Goal: Task Accomplishment & Management: Complete application form

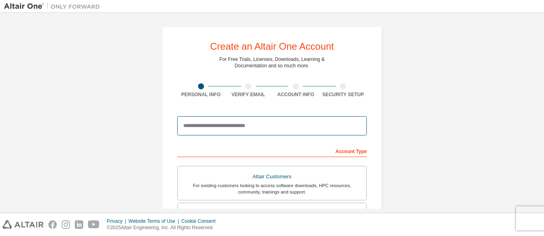
click at [311, 130] on input "email" at bounding box center [272, 125] width 190 height 19
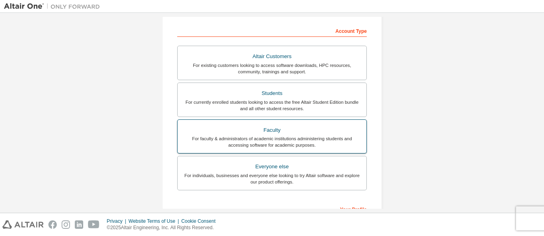
scroll to position [160, 0]
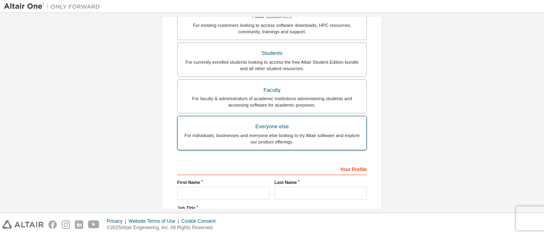
click at [279, 139] on div "For individuals, businesses and everyone else looking to try Altair software an…" at bounding box center [271, 138] width 179 height 13
click at [281, 137] on div "For individuals, businesses and everyone else looking to try Altair software an…" at bounding box center [271, 138] width 179 height 13
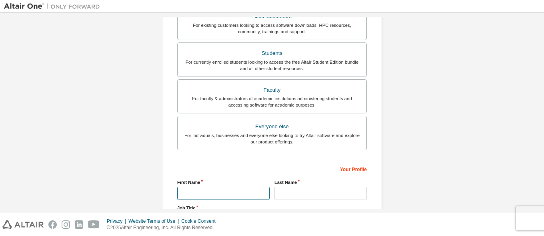
click at [222, 196] on input "text" at bounding box center [223, 192] width 92 height 13
type input "******"
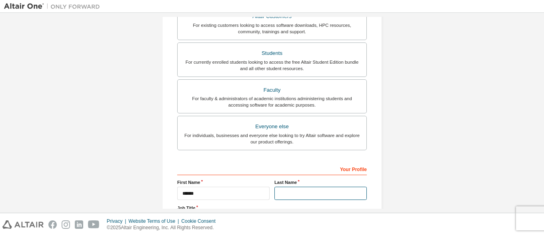
drag, startPoint x: 339, startPoint y: 188, endPoint x: 334, endPoint y: 184, distance: 5.9
click at [337, 186] on div "Last Name" at bounding box center [320, 189] width 97 height 21
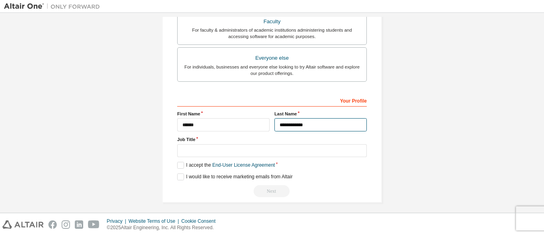
scroll to position [232, 0]
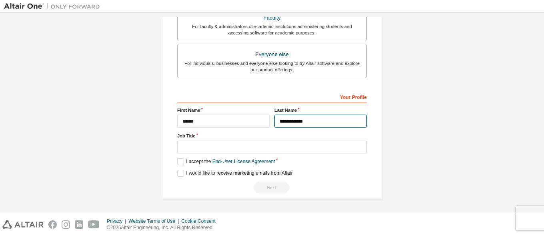
type input "**********"
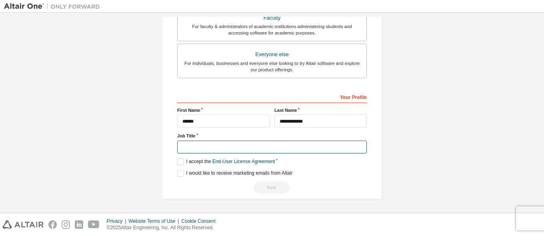
click at [185, 146] on input "text" at bounding box center [272, 146] width 190 height 13
type input "*******"
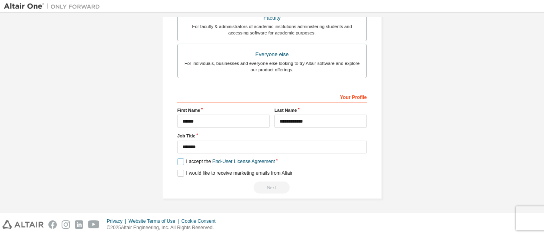
click at [177, 164] on label "I accept the End-User License Agreement" at bounding box center [226, 161] width 98 height 7
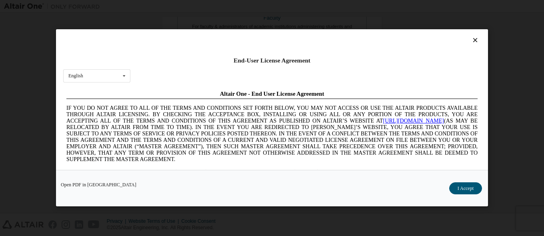
scroll to position [0, 0]
click at [461, 186] on button "I Accept" at bounding box center [465, 188] width 33 height 12
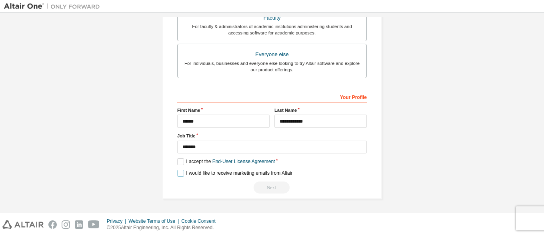
click at [178, 174] on label "I would like to receive marketing emails from Altair" at bounding box center [234, 173] width 115 height 7
click at [269, 190] on div "Next" at bounding box center [272, 187] width 190 height 12
click at [272, 188] on div "Next" at bounding box center [272, 187] width 190 height 12
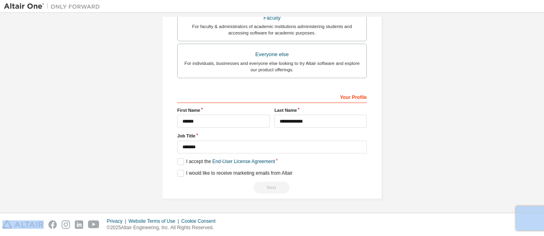
click at [272, 188] on div "Next" at bounding box center [272, 187] width 190 height 12
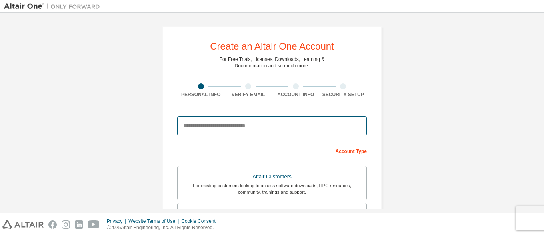
click at [242, 132] on input "email" at bounding box center [272, 125] width 190 height 19
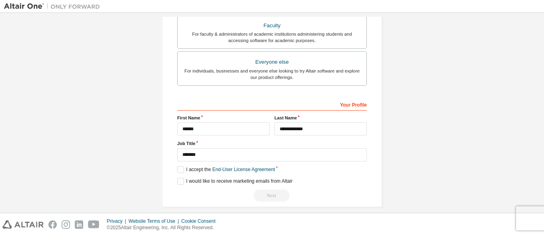
scroll to position [258, 0]
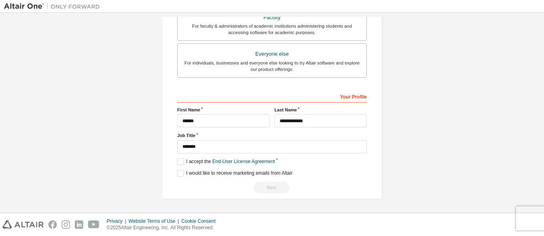
type input "**********"
click at [274, 188] on div "Next" at bounding box center [272, 187] width 190 height 12
click at [271, 188] on div "Next" at bounding box center [272, 187] width 190 height 12
